Goal: Communication & Community: Connect with others

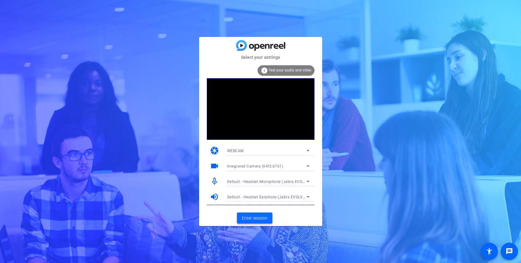
click at [249, 213] on span at bounding box center [254, 217] width 35 height 15
click at [262, 214] on span at bounding box center [254, 217] width 35 height 15
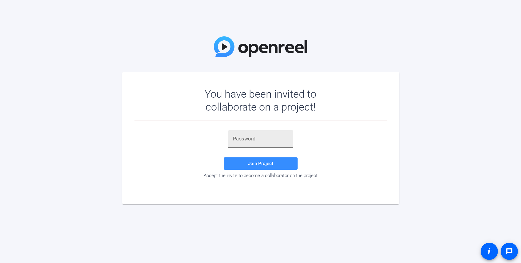
drag, startPoint x: 258, startPoint y: 143, endPoint x: 234, endPoint y: 139, distance: 24.8
click at [234, 139] on input "text" at bounding box center [260, 138] width 55 height 7
paste input "9P;%t3"
click at [256, 163] on span "Join Project" at bounding box center [260, 164] width 25 height 6
click at [261, 140] on input "9P;%t3" at bounding box center [260, 138] width 55 height 7
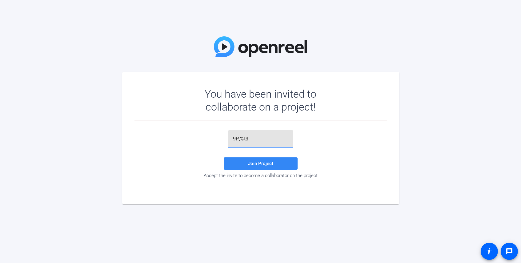
type input "9P;%t3"
click at [242, 162] on span at bounding box center [261, 163] width 74 height 15
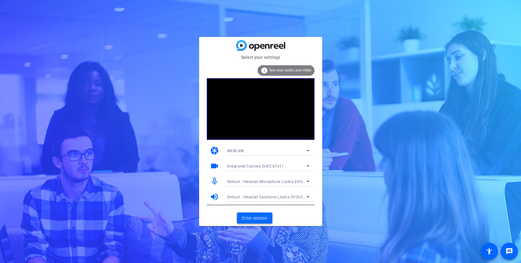
click at [260, 217] on span "Enter session" at bounding box center [255, 218] width 26 height 6
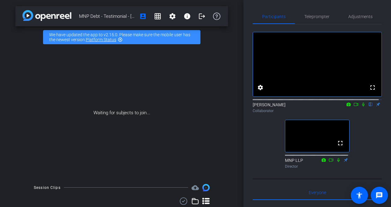
click at [141, 114] on div "Waiting for subjects to join..." at bounding box center [121, 113] width 213 height 130
drag, startPoint x: 141, startPoint y: 114, endPoint x: 205, endPoint y: 112, distance: 63.4
click at [205, 112] on div "Waiting for subjects to join..." at bounding box center [121, 113] width 213 height 130
click at [329, 162] on icon at bounding box center [331, 160] width 5 height 4
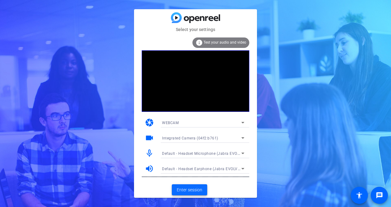
click at [205, 191] on span at bounding box center [189, 190] width 35 height 15
click at [190, 192] on span "Enter session" at bounding box center [190, 190] width 26 height 6
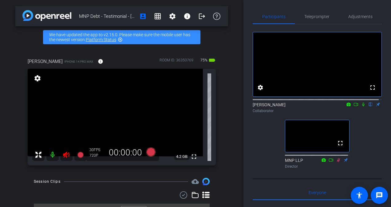
click at [336, 162] on icon at bounding box center [338, 160] width 5 height 4
click at [362, 107] on icon at bounding box center [363, 105] width 2 height 4
click at [362, 107] on icon at bounding box center [363, 105] width 3 height 4
click at [307, 19] on span "Teleprompter" at bounding box center [317, 16] width 25 height 15
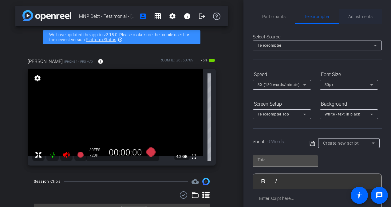
click at [356, 20] on span "Adjustments" at bounding box center [361, 16] width 24 height 15
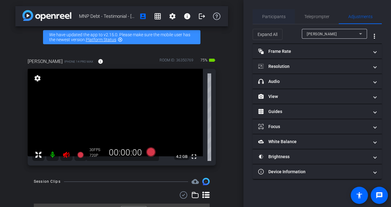
click at [268, 17] on span "Participants" at bounding box center [273, 16] width 23 height 4
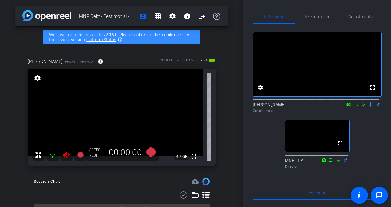
click at [63, 155] on icon at bounding box center [66, 154] width 7 height 7
click at [66, 156] on icon at bounding box center [66, 155] width 6 height 6
click at [68, 156] on icon at bounding box center [66, 154] width 7 height 7
click at [354, 107] on icon at bounding box center [356, 104] width 5 height 4
click at [369, 107] on icon at bounding box center [371, 104] width 5 height 4
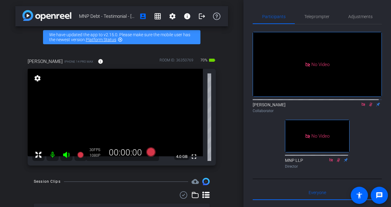
click at [370, 107] on mat-icon at bounding box center [370, 105] width 7 height 6
click at [362, 107] on icon at bounding box center [363, 104] width 5 height 4
click at [361, 107] on icon at bounding box center [363, 104] width 5 height 4
click at [354, 106] on icon at bounding box center [356, 104] width 4 height 3
click at [362, 107] on mat-icon at bounding box center [363, 105] width 7 height 6
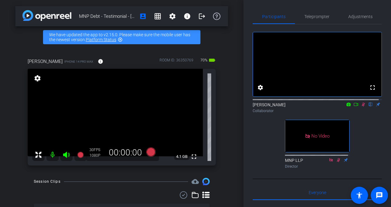
click at [362, 107] on icon at bounding box center [363, 104] width 5 height 4
click at [354, 107] on icon at bounding box center [356, 104] width 5 height 4
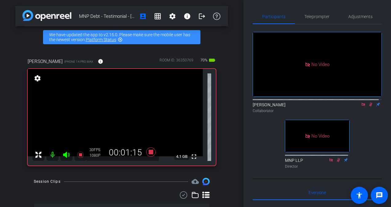
click at [369, 107] on icon at bounding box center [371, 104] width 5 height 4
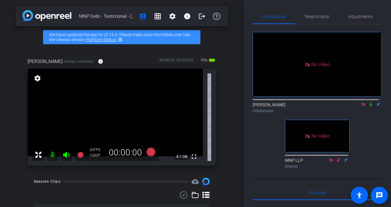
click at [363, 107] on icon at bounding box center [363, 104] width 5 height 4
click at [195, 16] on span at bounding box center [202, 16] width 15 height 15
